Goal: Find specific page/section: Find specific page/section

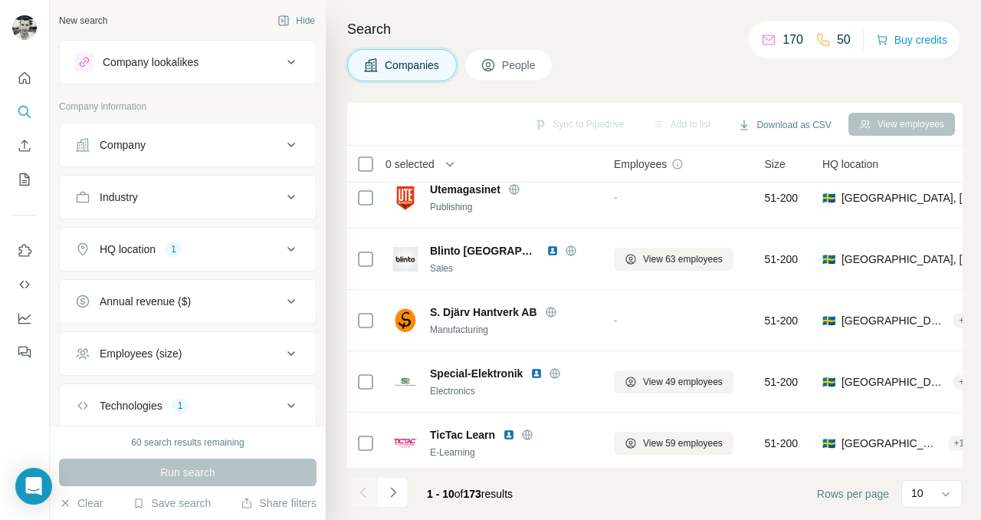
scroll to position [200, 0]
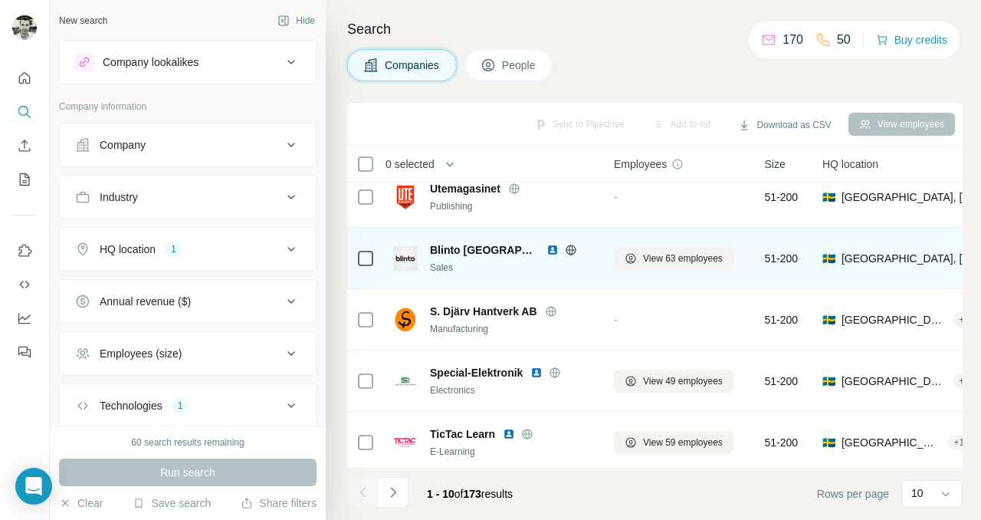
click at [547, 247] on img at bounding box center [553, 250] width 12 height 12
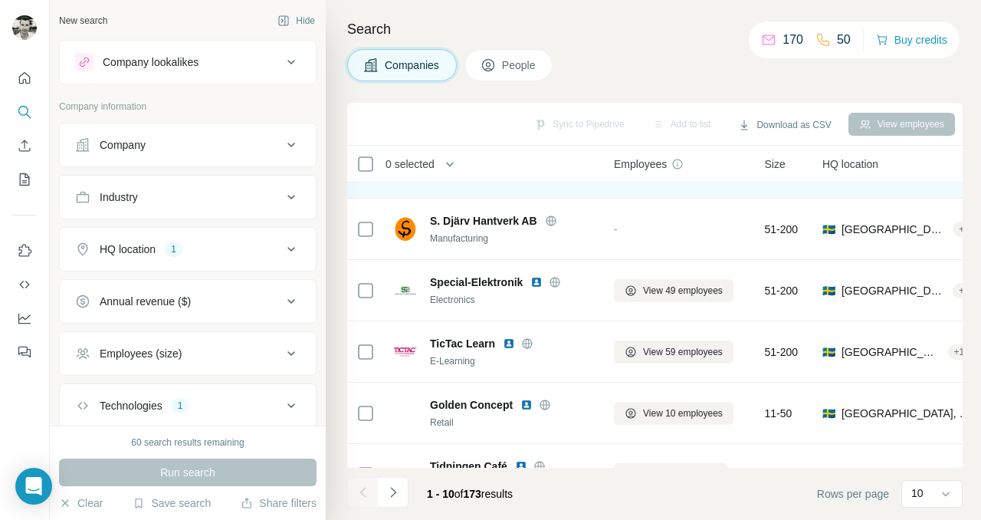
scroll to position [328, 0]
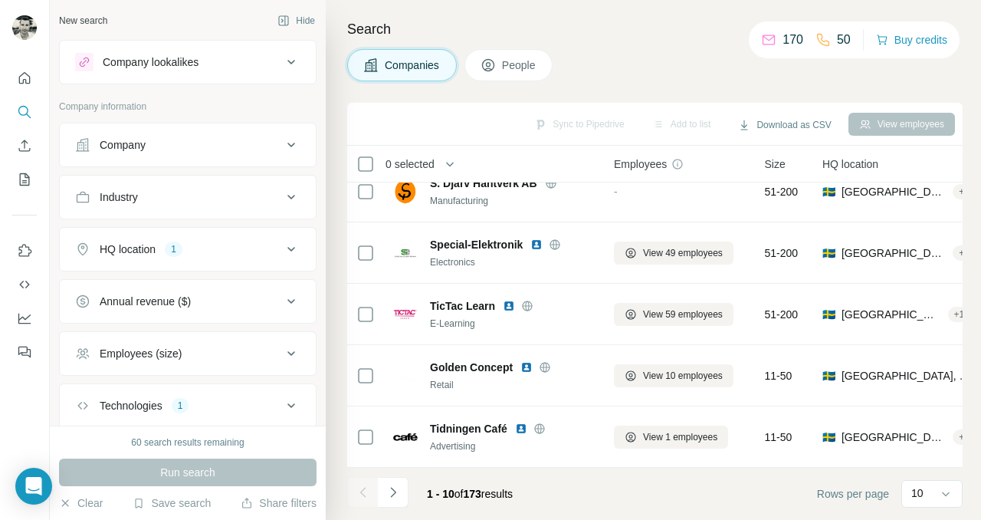
click at [656, 48] on div "Search Companies People Sync to Pipedrive Add to list Download as CSV View empl…" at bounding box center [654, 260] width 656 height 520
click at [389, 490] on icon "Navigate to next page" at bounding box center [393, 492] width 15 height 15
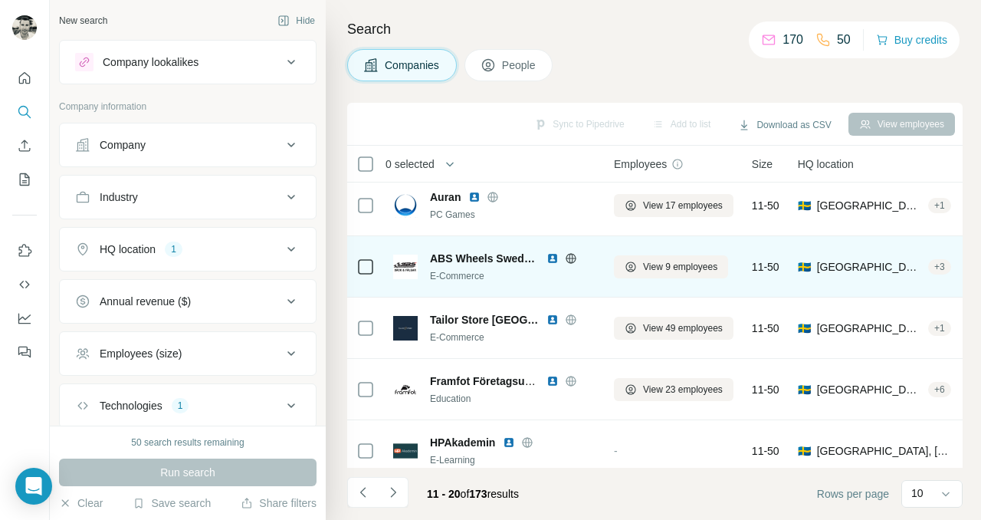
scroll to position [0, 0]
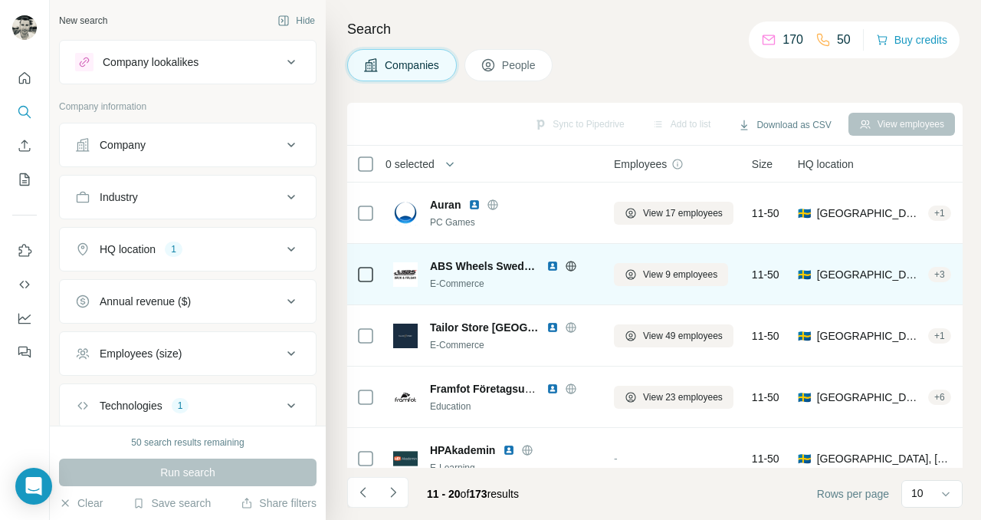
click at [552, 262] on img at bounding box center [553, 266] width 12 height 12
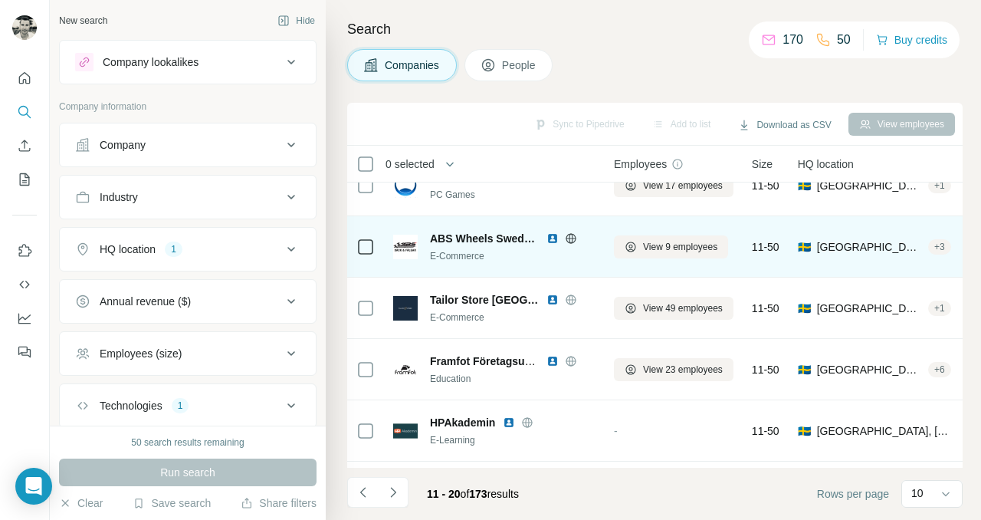
scroll to position [37, 0]
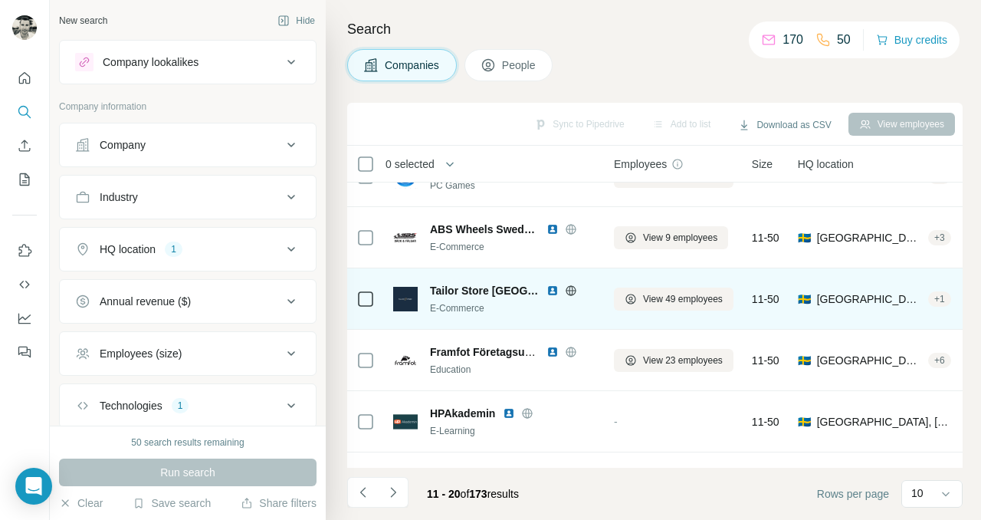
click at [547, 291] on img at bounding box center [553, 290] width 12 height 12
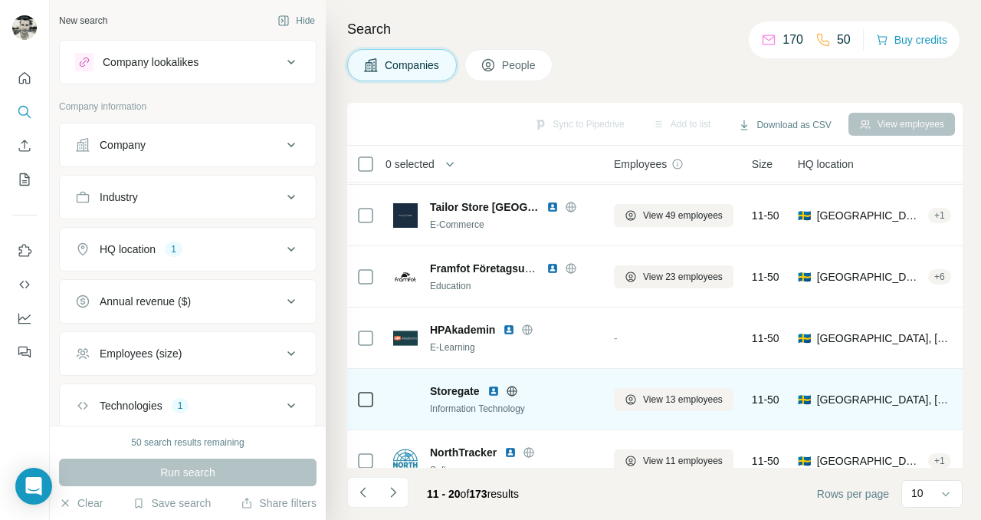
scroll to position [120, 0]
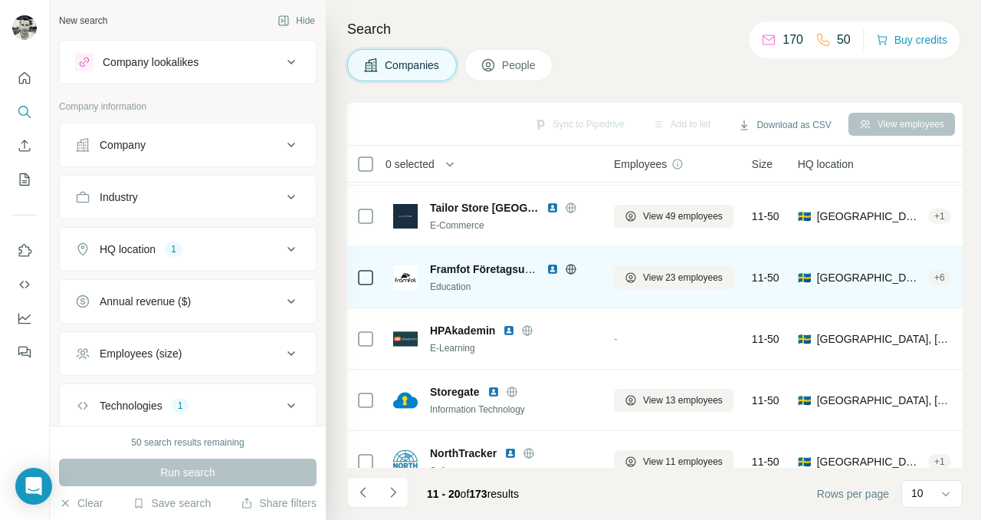
click at [554, 265] on img at bounding box center [553, 269] width 12 height 12
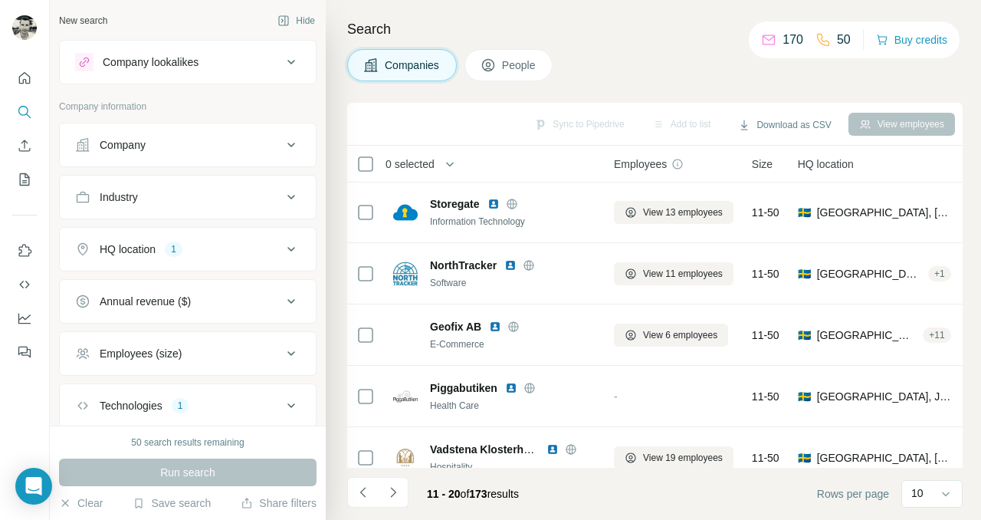
scroll to position [328, 0]
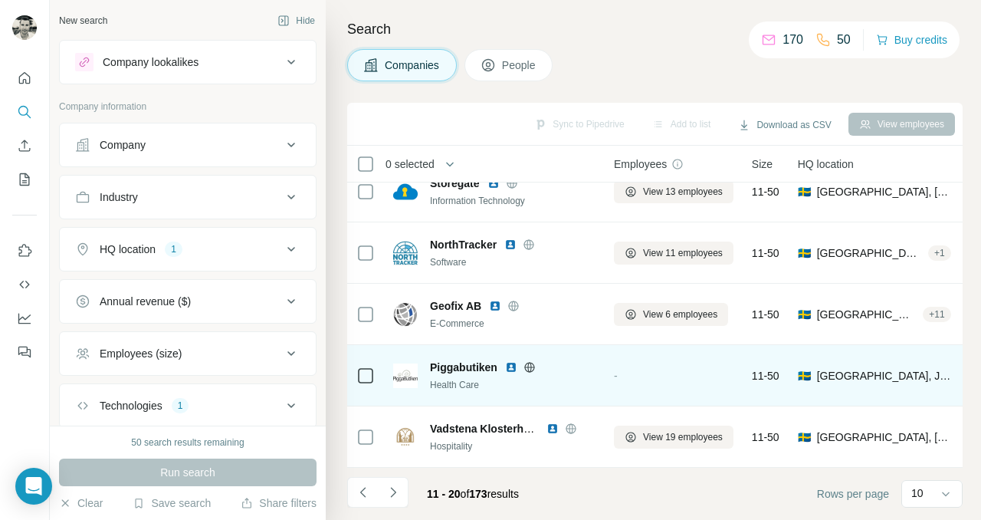
click at [509, 365] on img at bounding box center [511, 367] width 12 height 12
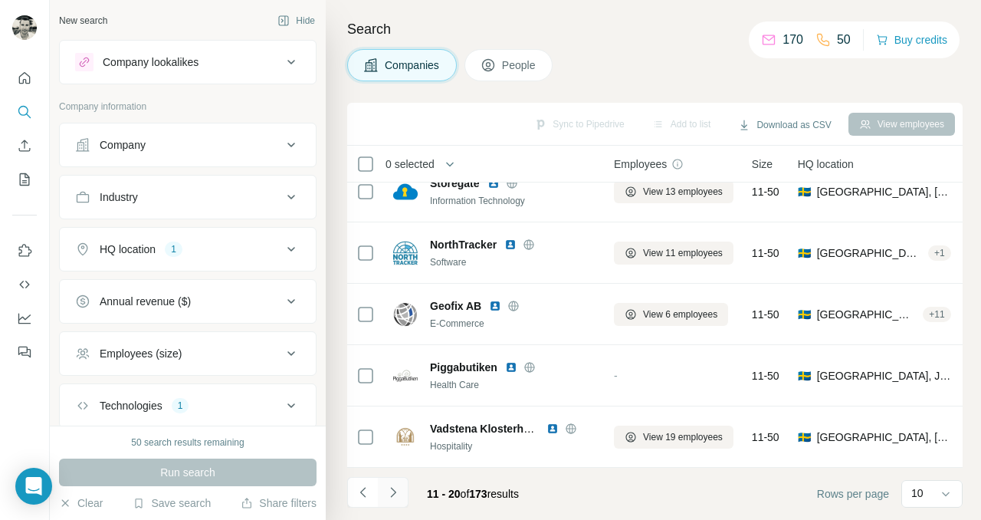
click at [386, 497] on icon "Navigate to next page" at bounding box center [393, 492] width 15 height 15
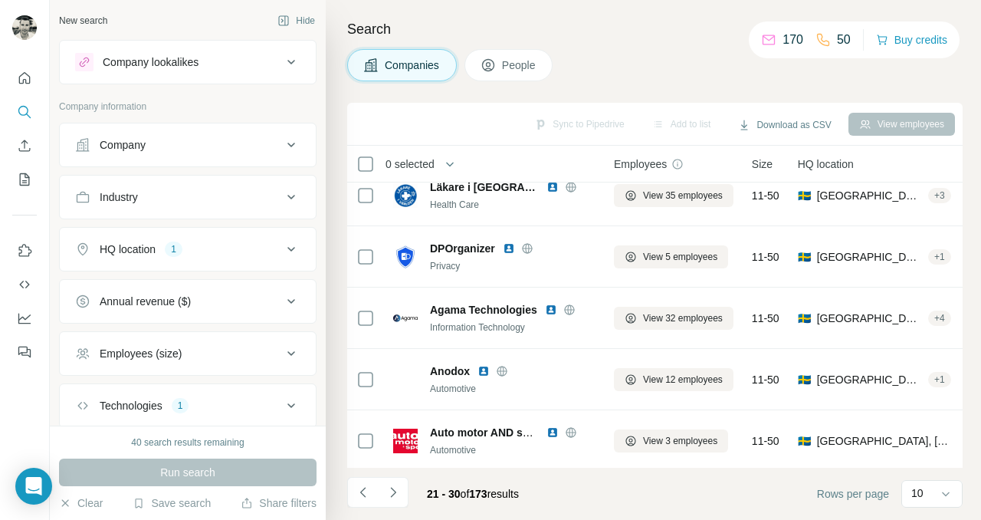
scroll to position [0, 0]
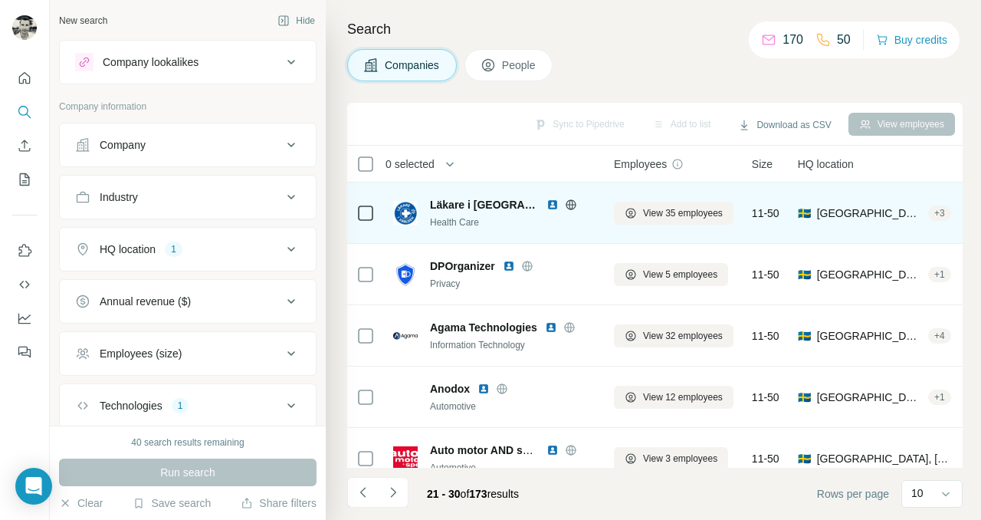
click at [547, 207] on img at bounding box center [553, 205] width 12 height 12
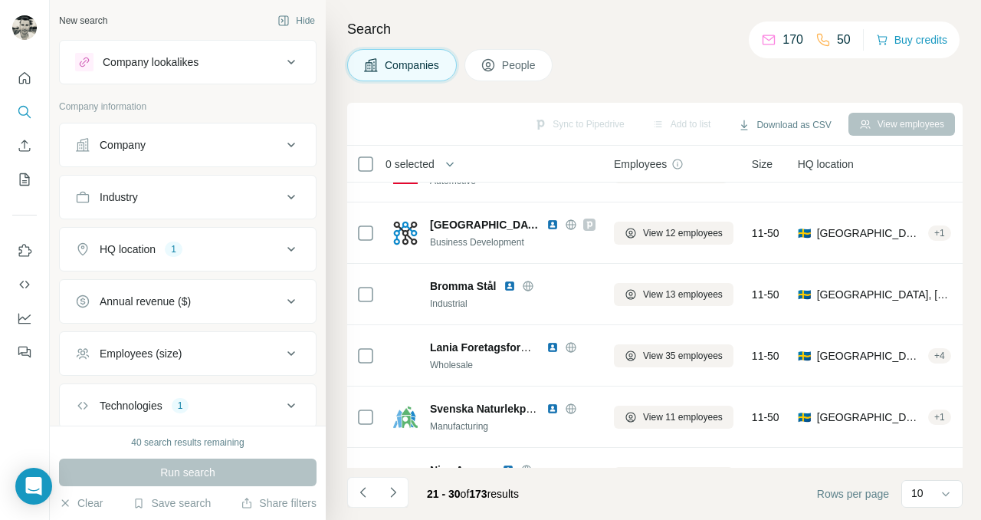
scroll to position [328, 0]
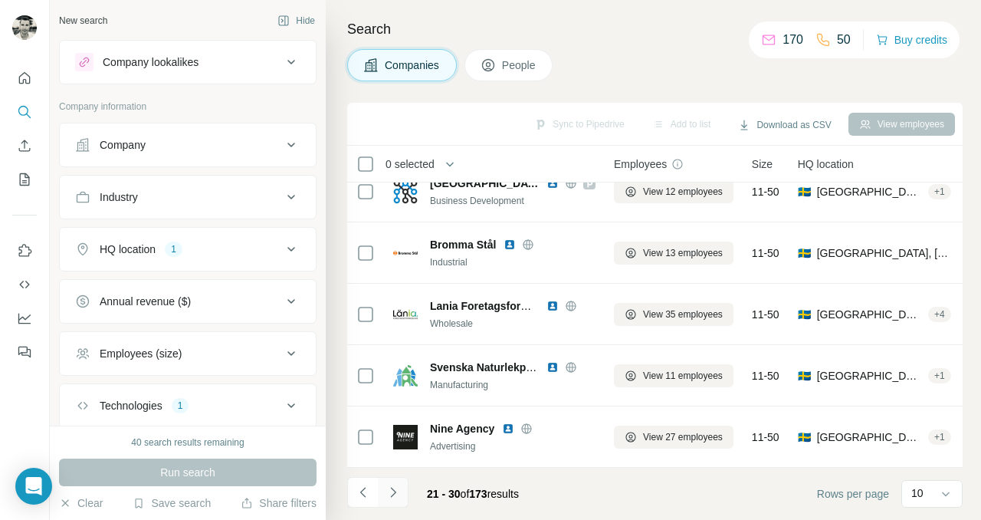
click at [396, 488] on icon "Navigate to next page" at bounding box center [393, 492] width 15 height 15
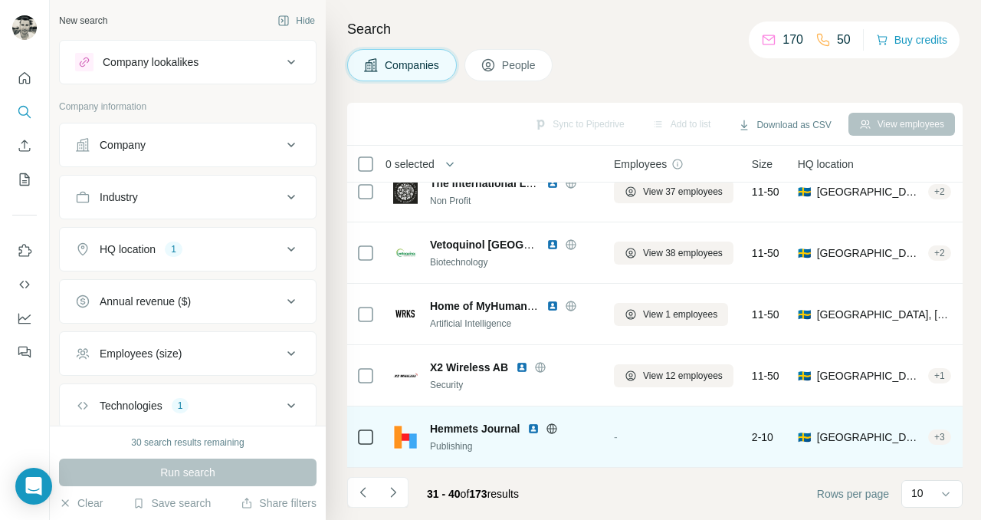
click at [537, 426] on img at bounding box center [534, 428] width 12 height 12
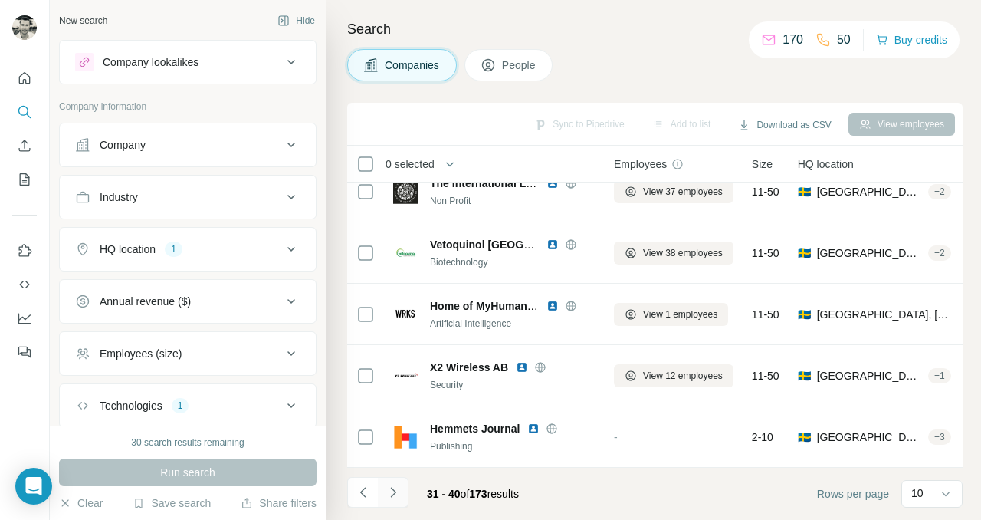
click at [386, 490] on icon "Navigate to next page" at bounding box center [393, 492] width 15 height 15
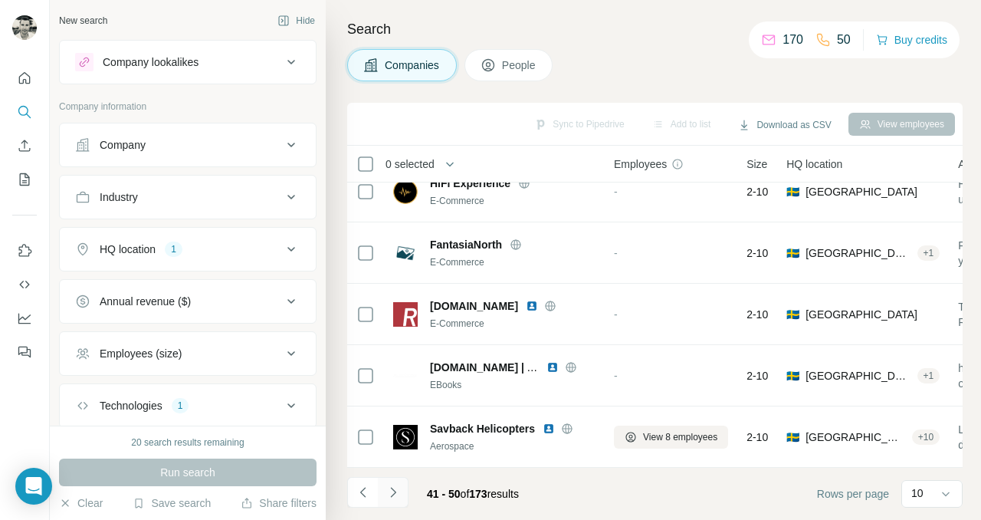
click at [393, 495] on icon "Navigate to next page" at bounding box center [392, 492] width 5 height 10
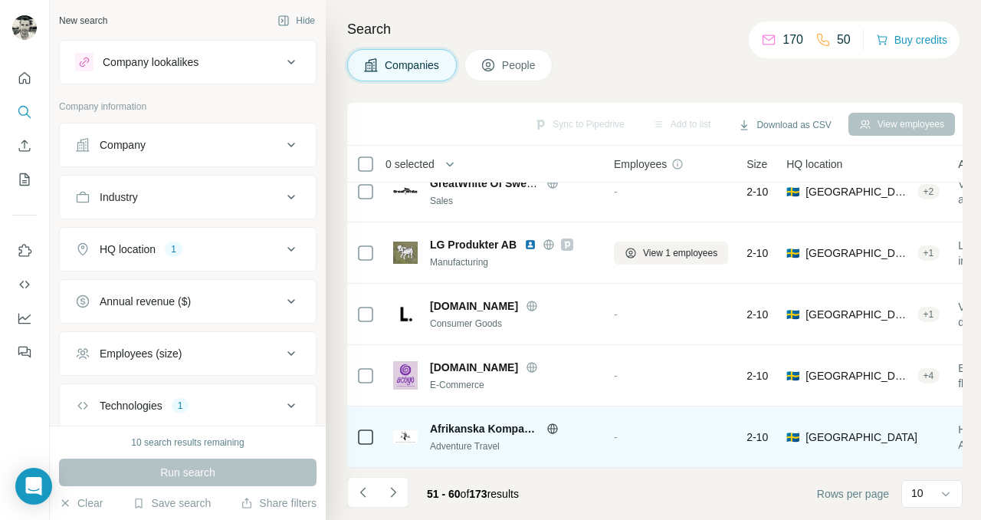
scroll to position [0, 0]
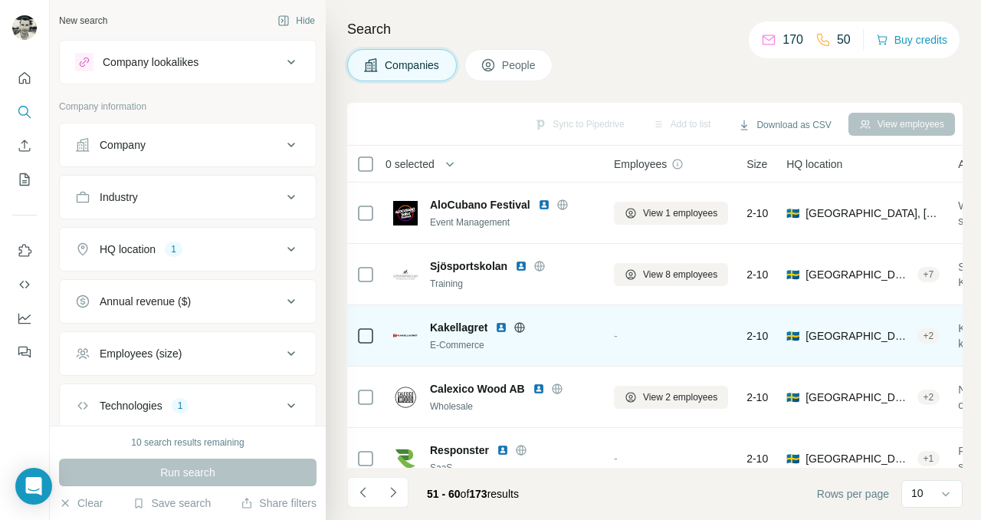
click at [498, 324] on img at bounding box center [501, 327] width 12 height 12
